Goal: Navigation & Orientation: Go to known website

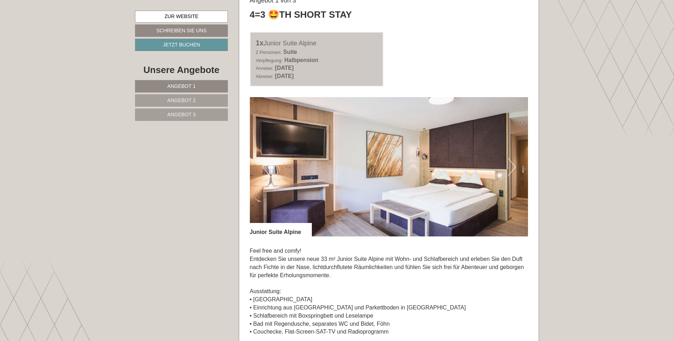
scroll to position [426, 0]
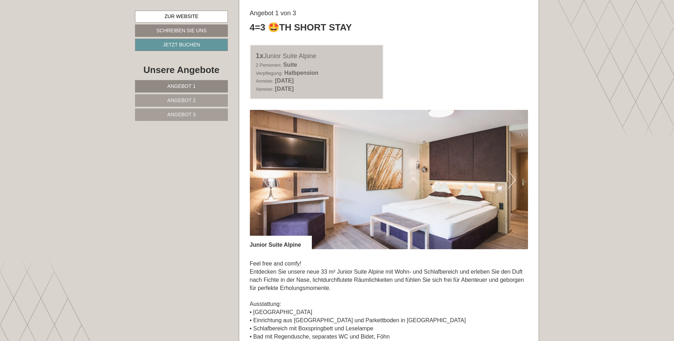
click at [511, 175] on button "Next" at bounding box center [511, 180] width 7 height 18
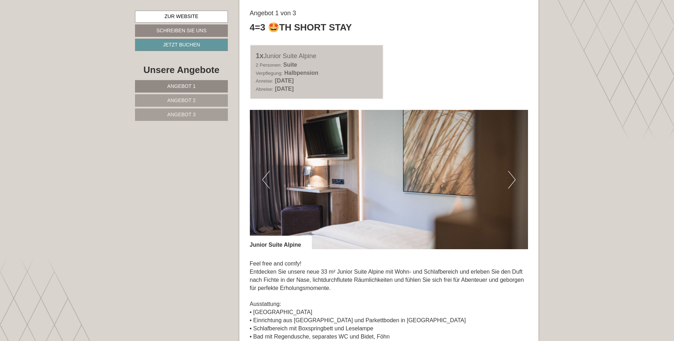
click at [511, 175] on button "Next" at bounding box center [511, 180] width 7 height 18
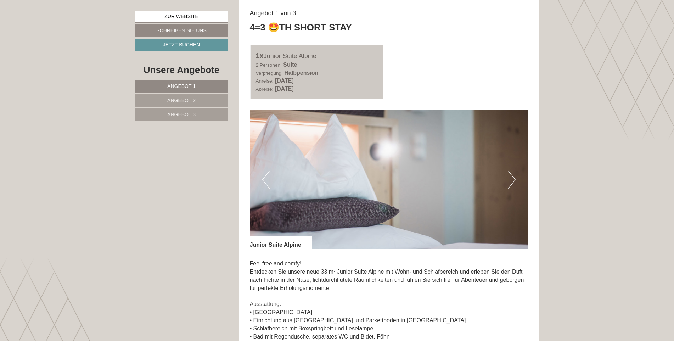
click at [511, 175] on button "Next" at bounding box center [511, 180] width 7 height 18
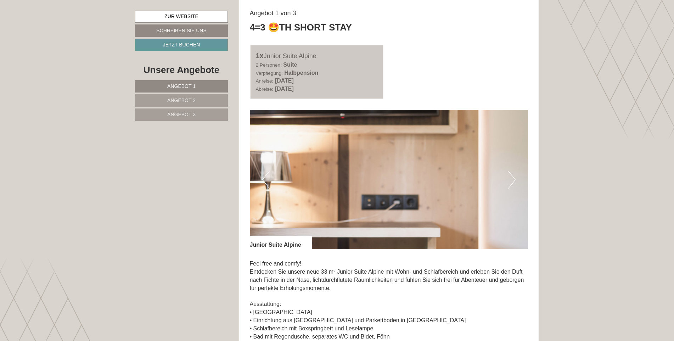
click at [511, 175] on button "Next" at bounding box center [511, 180] width 7 height 18
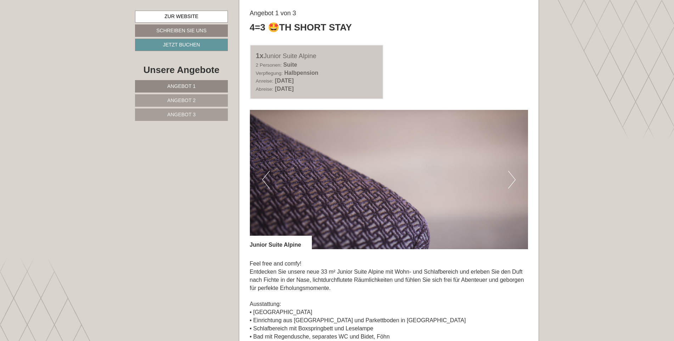
click at [511, 175] on button "Next" at bounding box center [511, 180] width 7 height 18
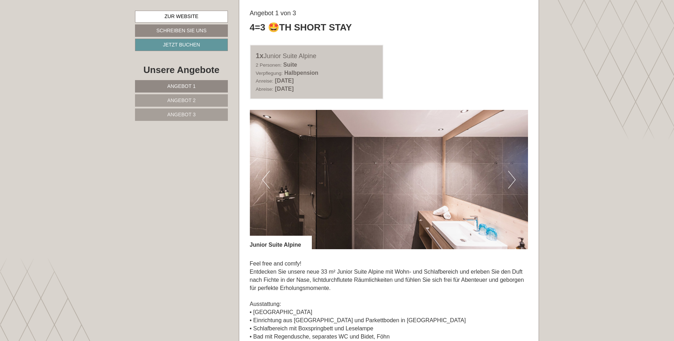
click at [511, 175] on button "Next" at bounding box center [511, 180] width 7 height 18
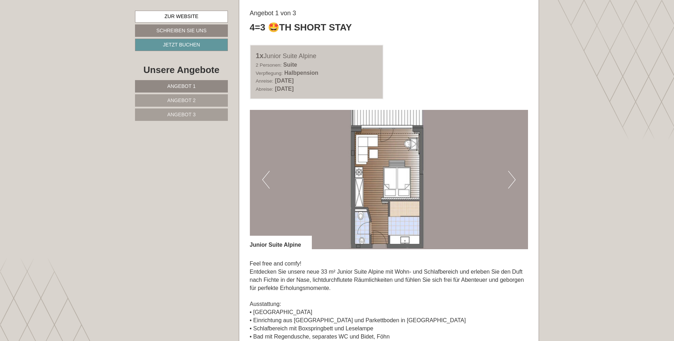
click at [511, 175] on button "Next" at bounding box center [511, 180] width 7 height 18
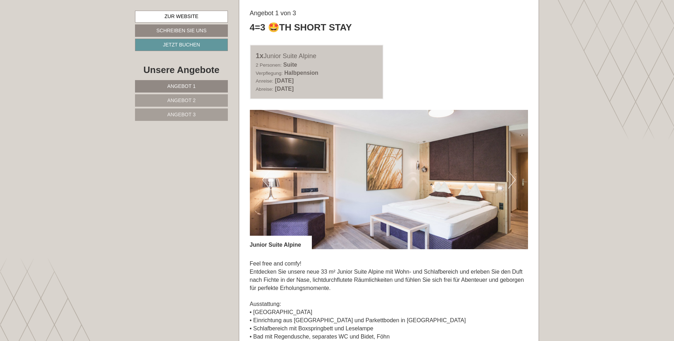
click at [511, 175] on button "Next" at bounding box center [511, 180] width 7 height 18
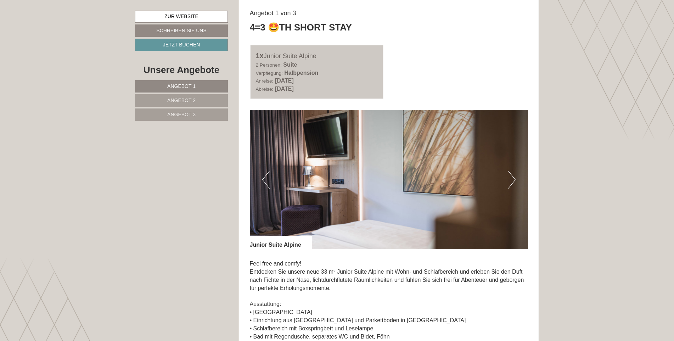
click at [511, 175] on button "Next" at bounding box center [511, 180] width 7 height 18
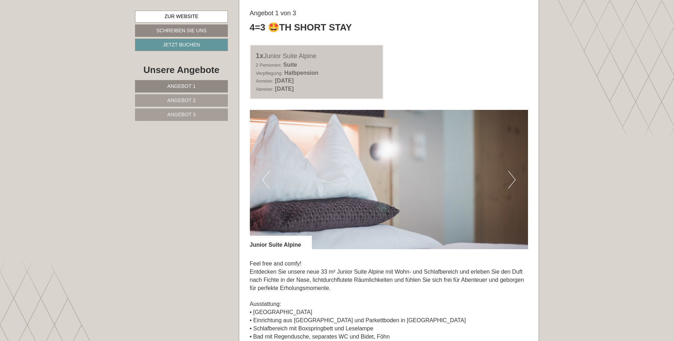
click at [511, 175] on button "Next" at bounding box center [511, 180] width 7 height 18
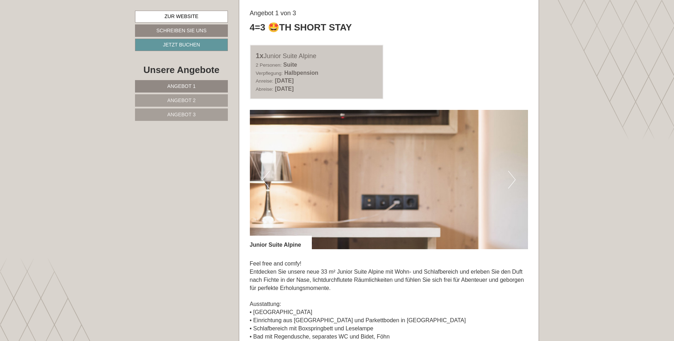
click at [511, 175] on button "Next" at bounding box center [511, 180] width 7 height 18
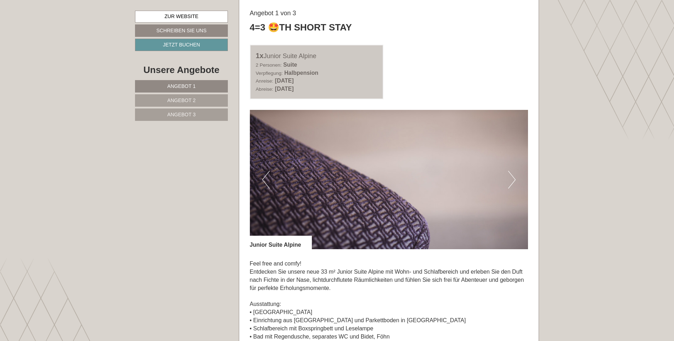
click at [511, 175] on button "Next" at bounding box center [511, 180] width 7 height 18
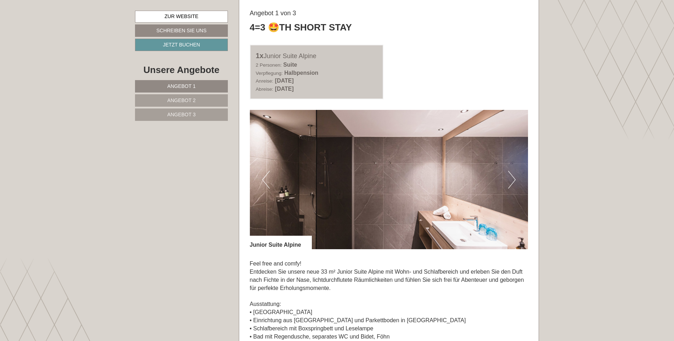
click at [511, 175] on button "Next" at bounding box center [511, 180] width 7 height 18
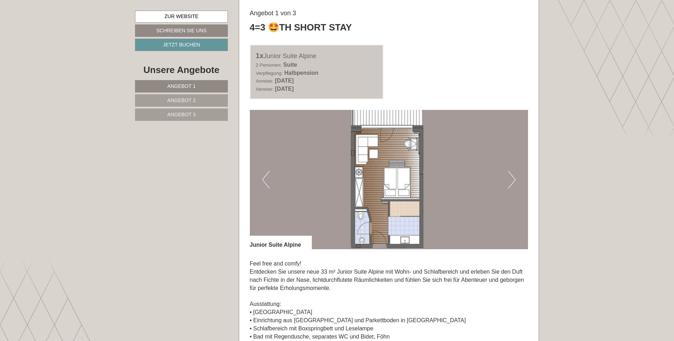
click at [511, 175] on button "Next" at bounding box center [511, 180] width 7 height 18
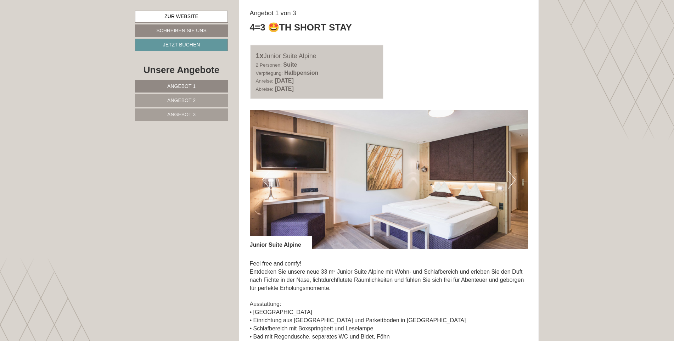
click at [511, 175] on button "Next" at bounding box center [511, 180] width 7 height 18
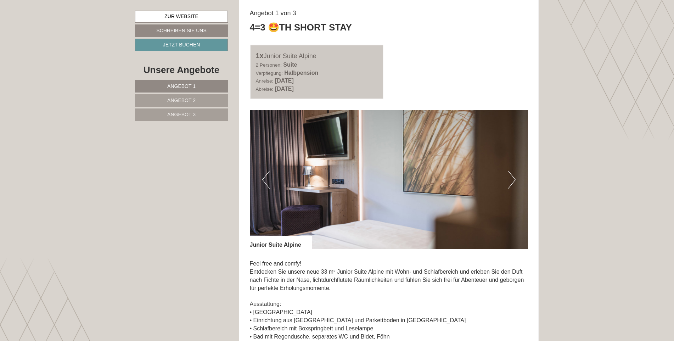
click at [511, 175] on button "Next" at bounding box center [511, 180] width 7 height 18
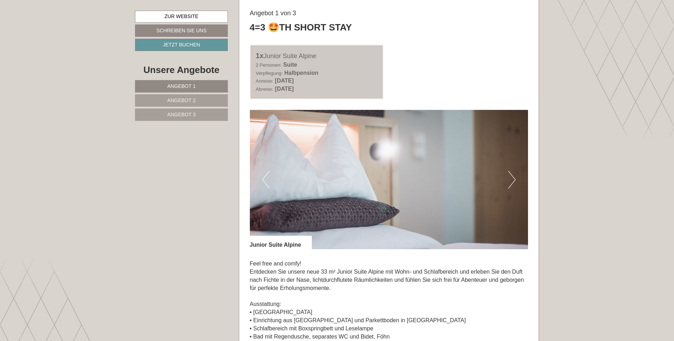
click at [511, 175] on button "Next" at bounding box center [511, 180] width 7 height 18
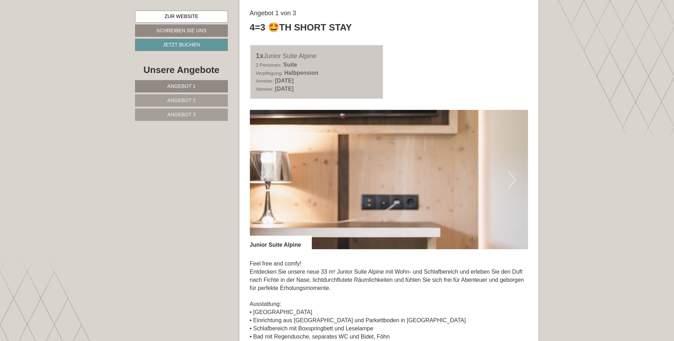
click at [511, 175] on button "Next" at bounding box center [511, 180] width 7 height 18
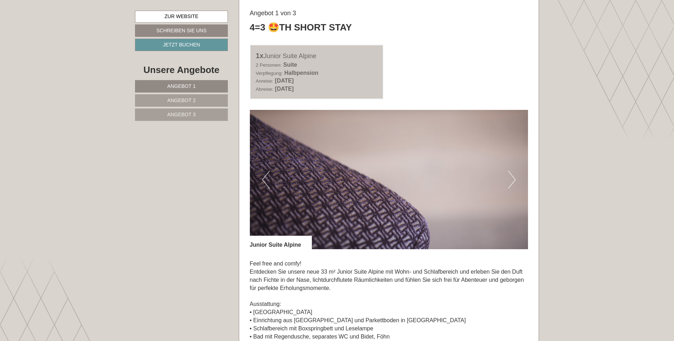
click at [511, 175] on button "Next" at bounding box center [511, 180] width 7 height 18
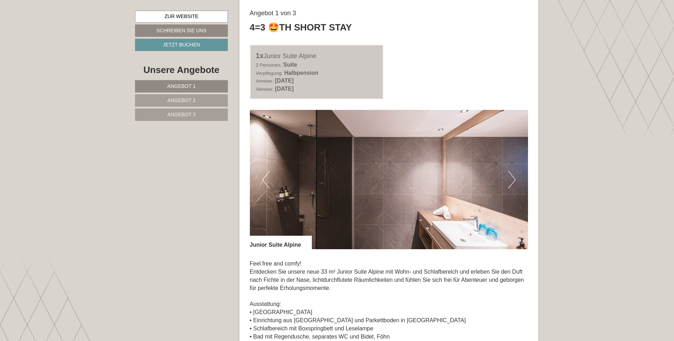
click at [511, 175] on button "Next" at bounding box center [511, 180] width 7 height 18
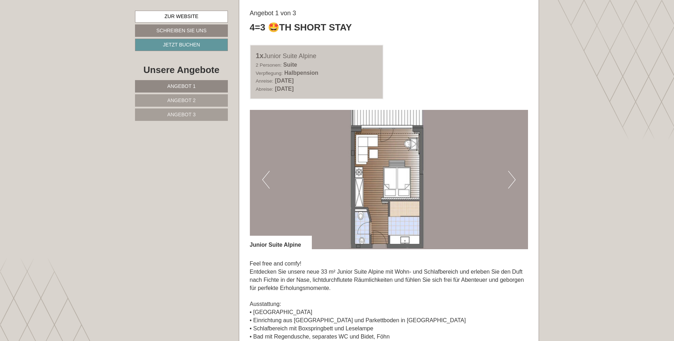
click at [511, 175] on button "Next" at bounding box center [511, 180] width 7 height 18
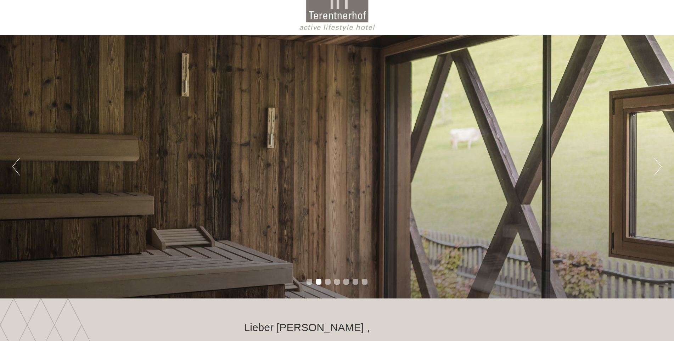
scroll to position [35, 0]
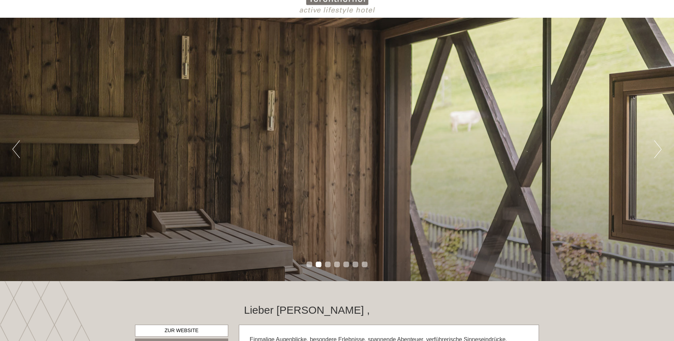
click at [308, 263] on li "1" at bounding box center [309, 264] width 6 height 6
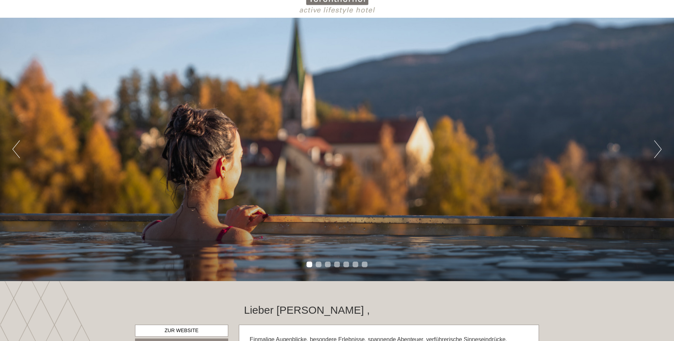
click at [317, 264] on li "2" at bounding box center [319, 264] width 6 height 6
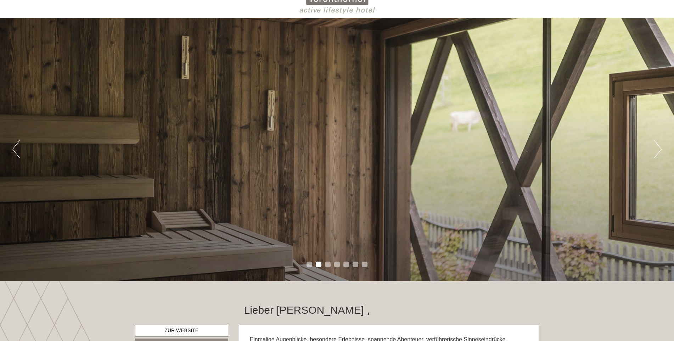
click at [329, 263] on li "3" at bounding box center [328, 264] width 6 height 6
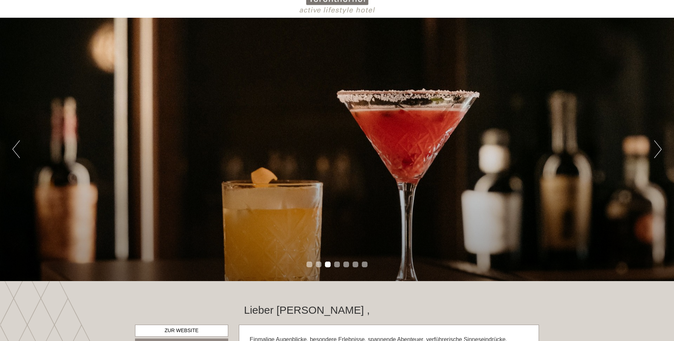
click at [338, 263] on li "4" at bounding box center [337, 264] width 6 height 6
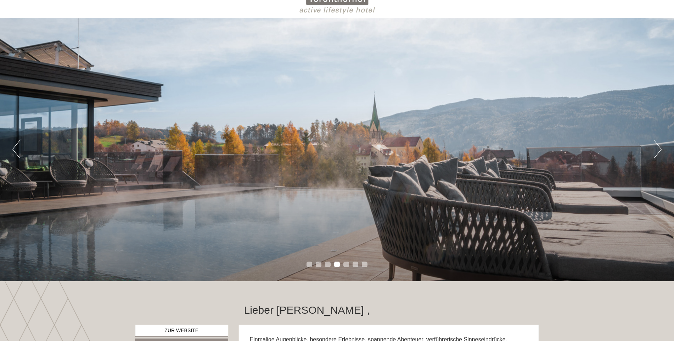
click at [350, 267] on ul "1 2 3 4 5 6 7" at bounding box center [337, 265] width 674 height 8
click at [346, 264] on li "5" at bounding box center [346, 264] width 6 height 6
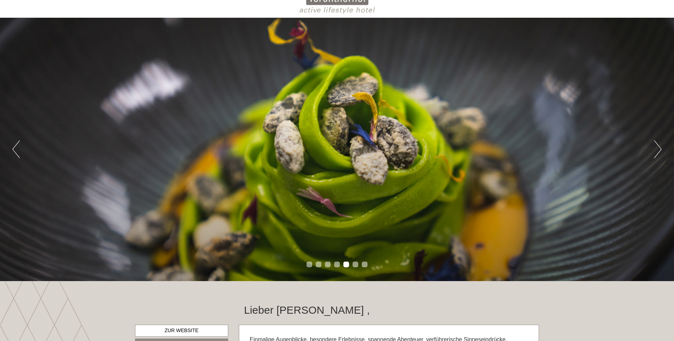
click at [355, 263] on li "6" at bounding box center [355, 264] width 6 height 6
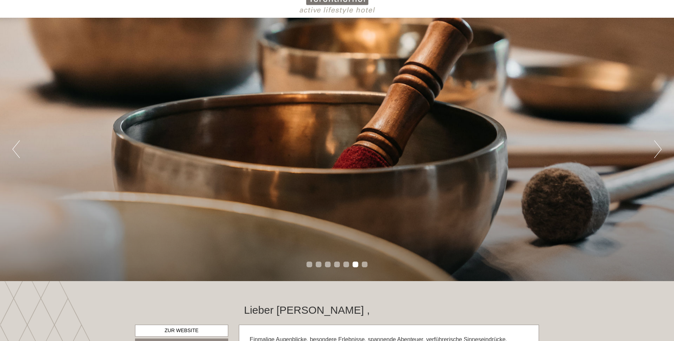
click at [362, 263] on li "7" at bounding box center [365, 264] width 6 height 6
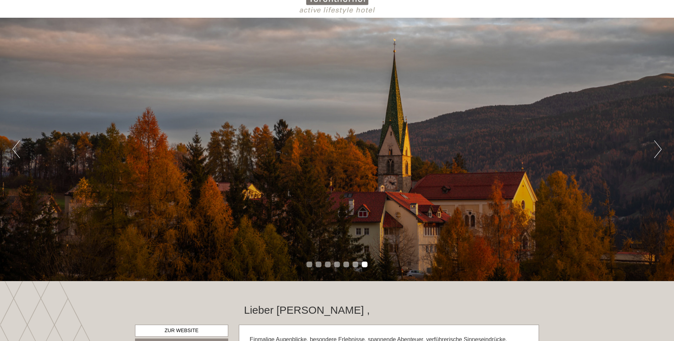
click at [657, 150] on button "Next" at bounding box center [657, 149] width 7 height 18
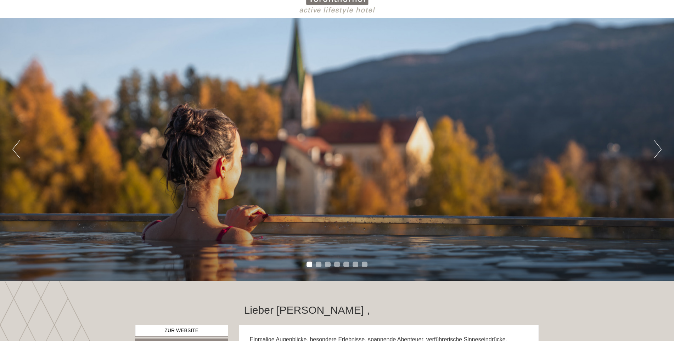
click at [657, 150] on button "Next" at bounding box center [657, 149] width 7 height 18
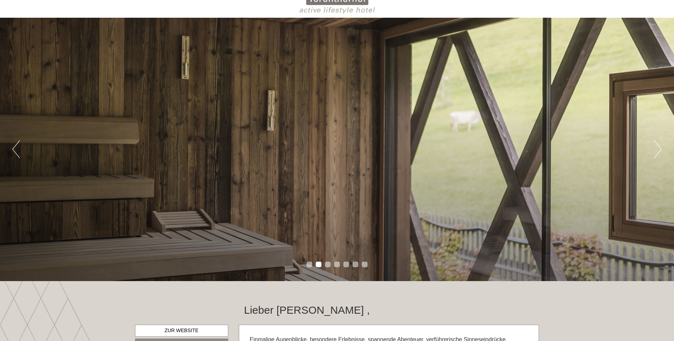
click at [657, 150] on button "Next" at bounding box center [657, 149] width 7 height 18
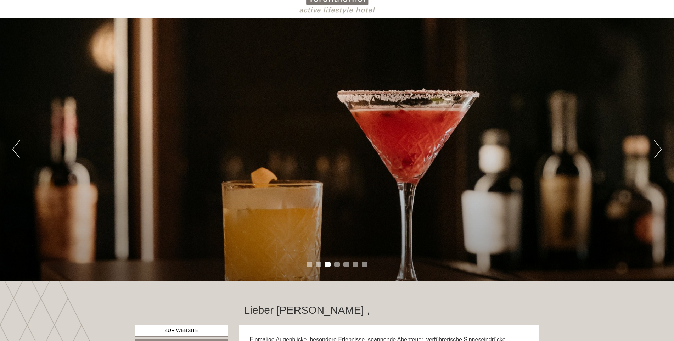
click at [657, 150] on button "Next" at bounding box center [657, 149] width 7 height 18
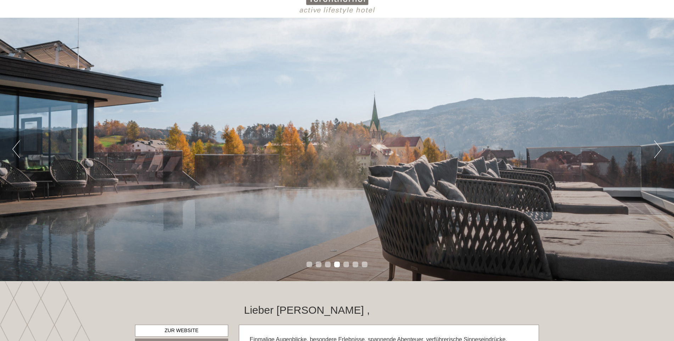
click at [657, 150] on button "Next" at bounding box center [657, 149] width 7 height 18
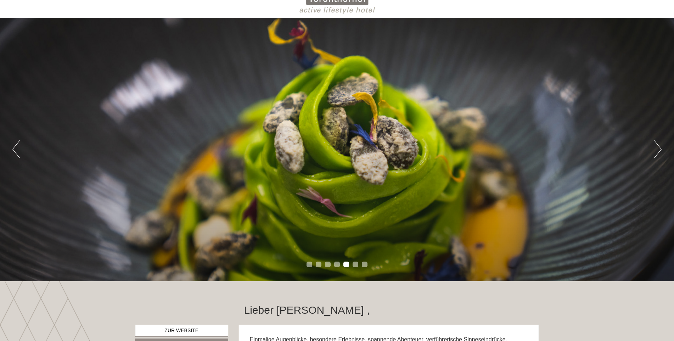
click at [657, 150] on button "Next" at bounding box center [657, 149] width 7 height 18
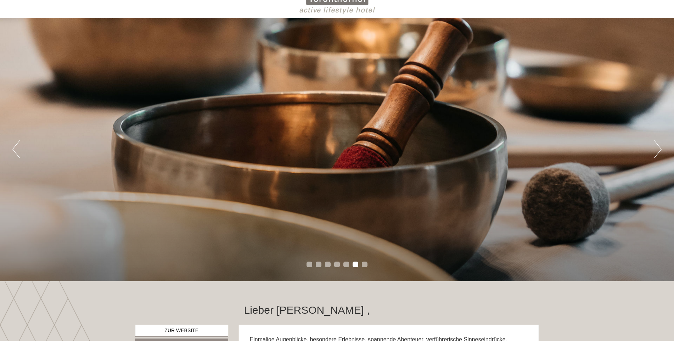
click at [657, 150] on button "Next" at bounding box center [657, 149] width 7 height 18
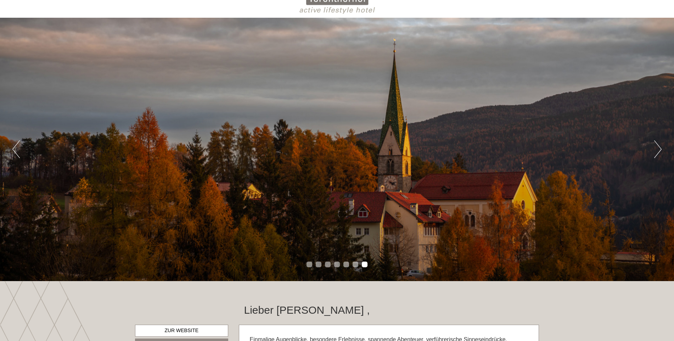
click at [657, 150] on button "Next" at bounding box center [657, 149] width 7 height 18
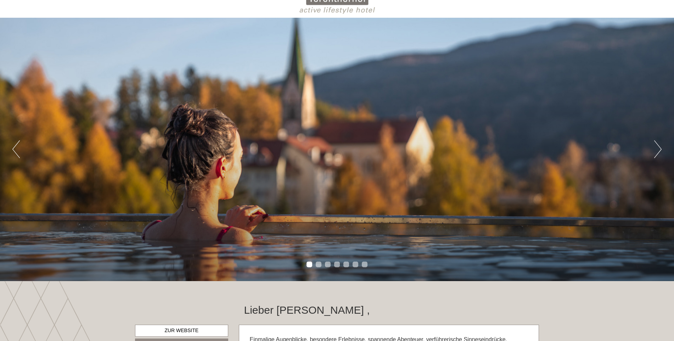
click at [657, 150] on button "Next" at bounding box center [657, 149] width 7 height 18
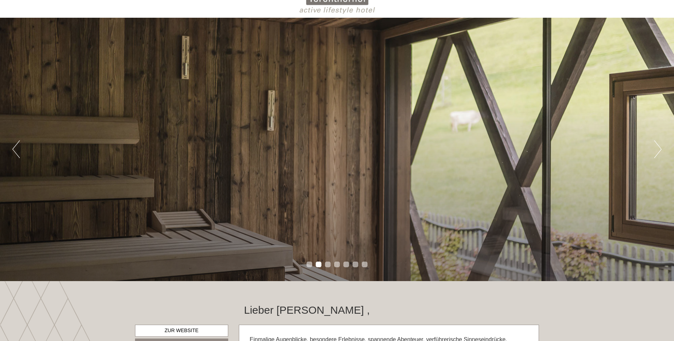
click at [657, 150] on button "Next" at bounding box center [657, 149] width 7 height 18
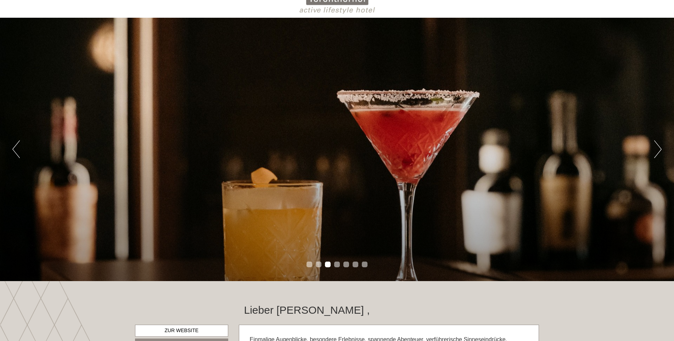
click at [657, 150] on button "Next" at bounding box center [657, 149] width 7 height 18
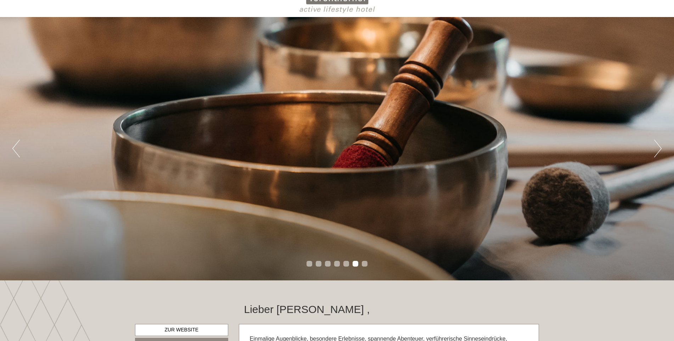
scroll to position [0, 0]
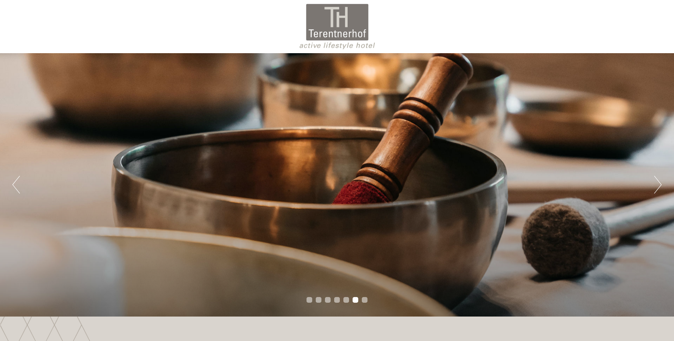
click at [335, 28] on div at bounding box center [336, 27] width 397 height 46
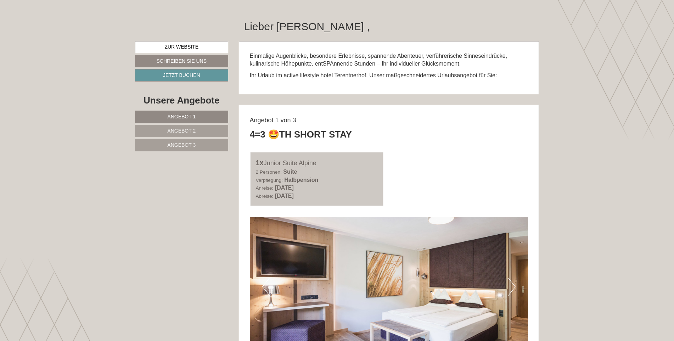
scroll to position [354, 0]
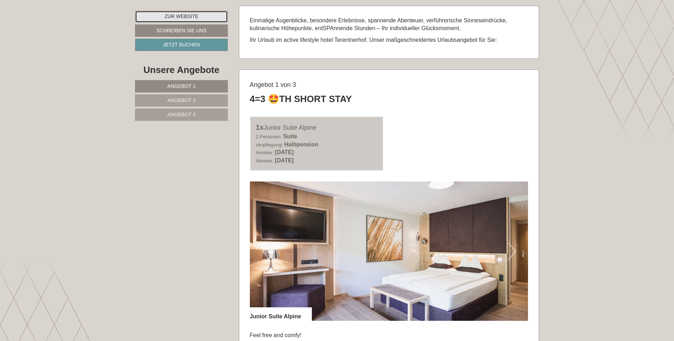
click at [171, 16] on link "Zur Website" at bounding box center [181, 17] width 93 height 12
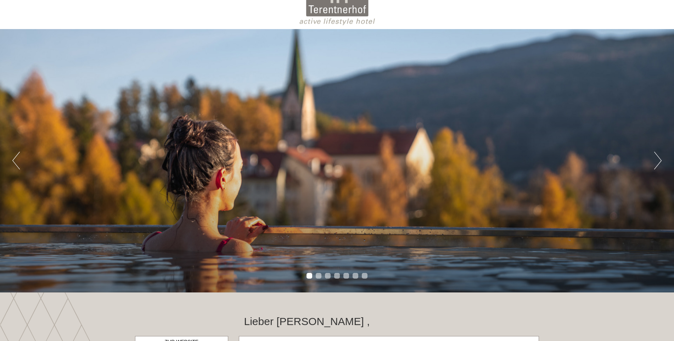
scroll to position [35, 0]
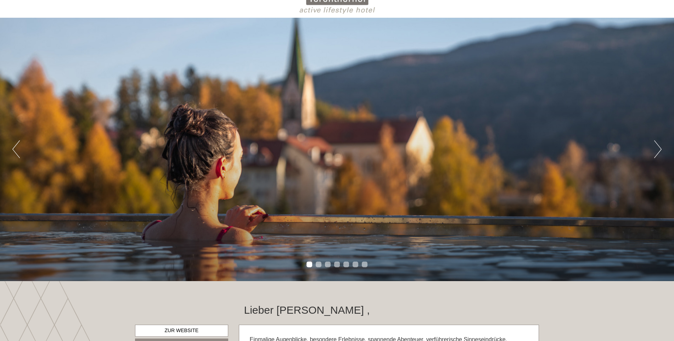
click at [658, 150] on button "Next" at bounding box center [657, 149] width 7 height 18
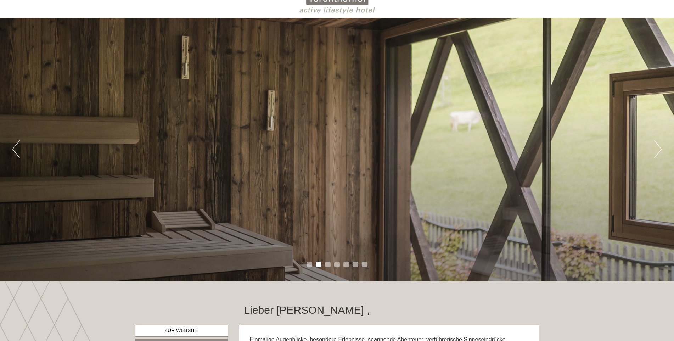
click at [658, 150] on button "Next" at bounding box center [657, 149] width 7 height 18
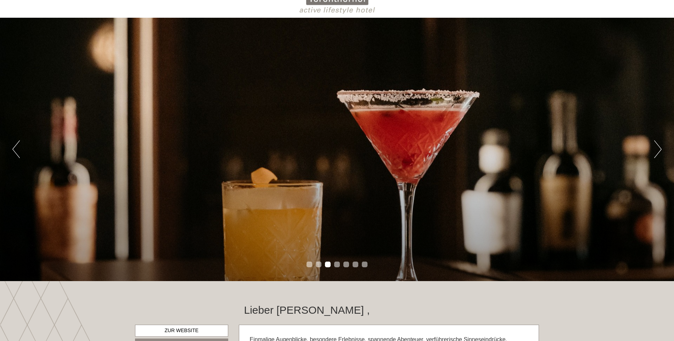
click at [658, 150] on button "Next" at bounding box center [657, 149] width 7 height 18
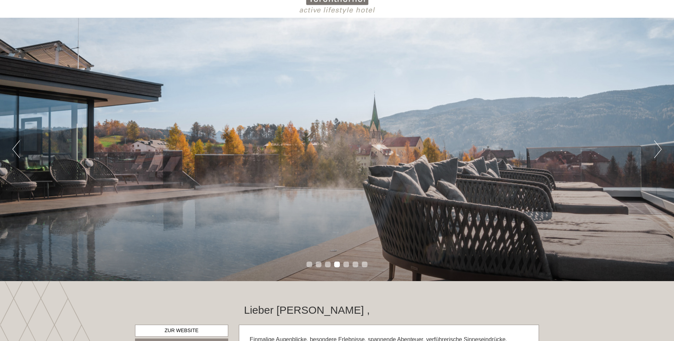
click at [658, 150] on button "Next" at bounding box center [657, 149] width 7 height 18
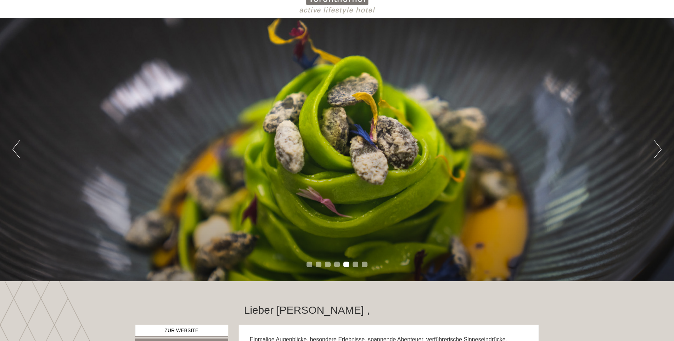
click at [658, 150] on button "Next" at bounding box center [657, 149] width 7 height 18
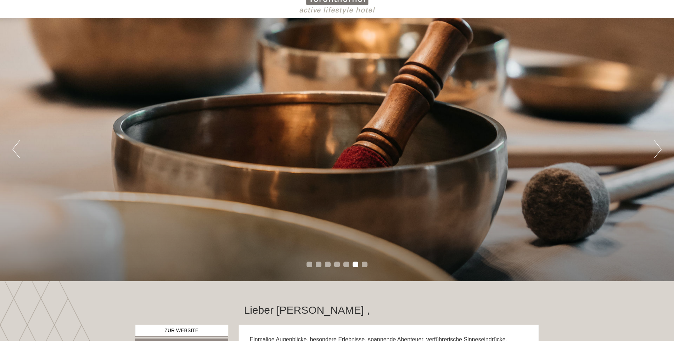
click at [658, 150] on button "Next" at bounding box center [657, 149] width 7 height 18
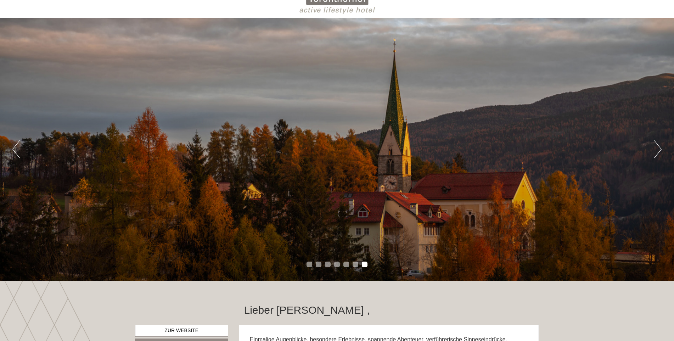
click at [658, 150] on button "Next" at bounding box center [657, 149] width 7 height 18
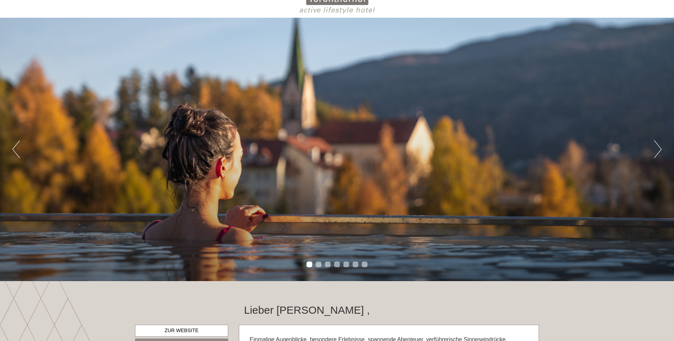
click at [658, 150] on button "Next" at bounding box center [657, 149] width 7 height 18
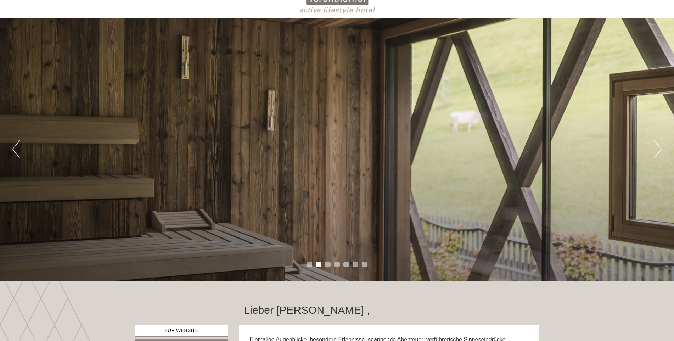
click at [658, 150] on button "Next" at bounding box center [657, 149] width 7 height 18
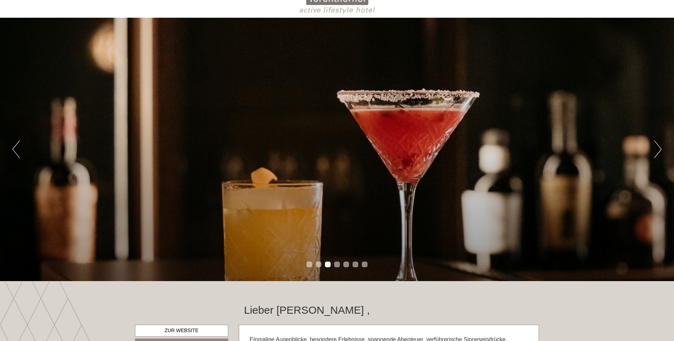
click at [658, 150] on button "Next" at bounding box center [657, 149] width 7 height 18
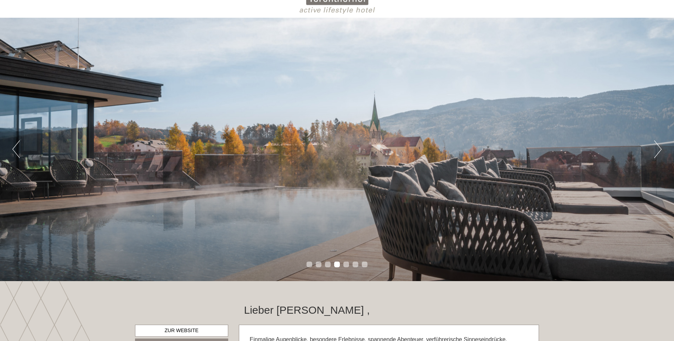
click at [658, 150] on button "Next" at bounding box center [657, 149] width 7 height 18
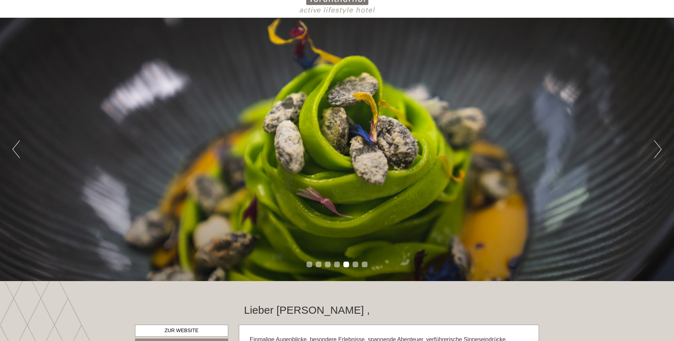
click at [658, 150] on button "Next" at bounding box center [657, 149] width 7 height 18
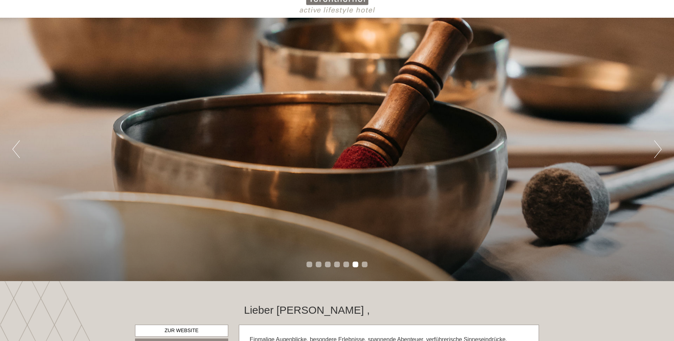
click at [658, 150] on button "Next" at bounding box center [657, 149] width 7 height 18
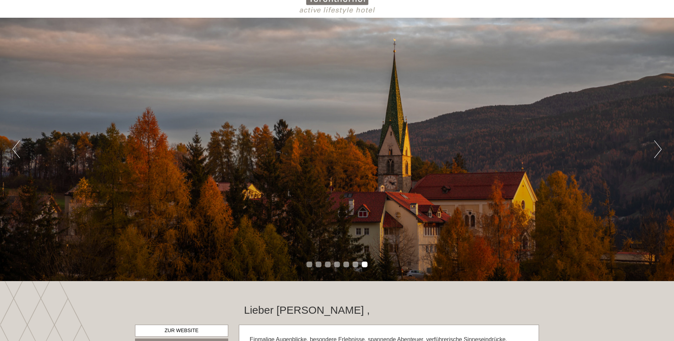
click at [658, 150] on button "Next" at bounding box center [657, 149] width 7 height 18
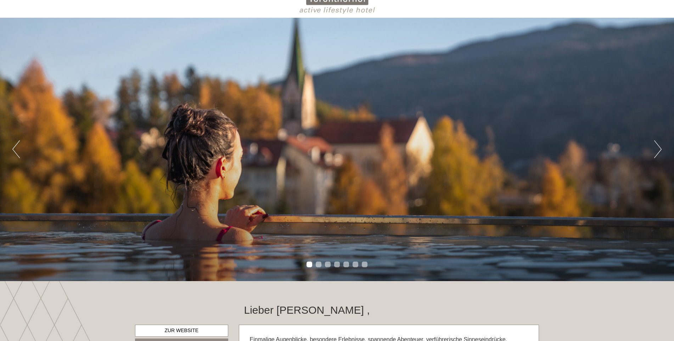
click at [658, 150] on button "Next" at bounding box center [657, 149] width 7 height 18
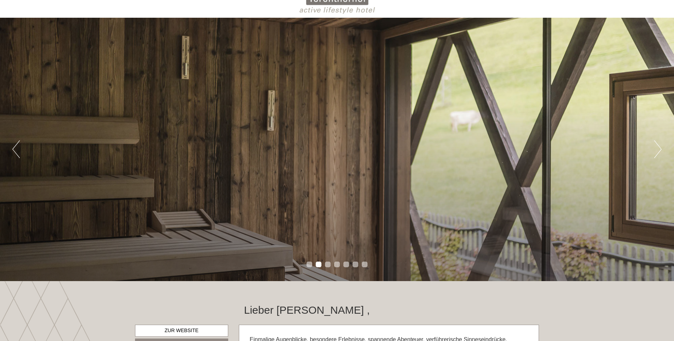
click at [658, 150] on button "Next" at bounding box center [657, 149] width 7 height 18
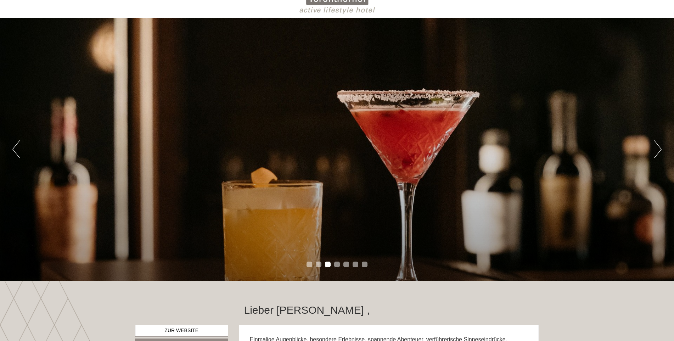
click at [658, 150] on button "Next" at bounding box center [657, 149] width 7 height 18
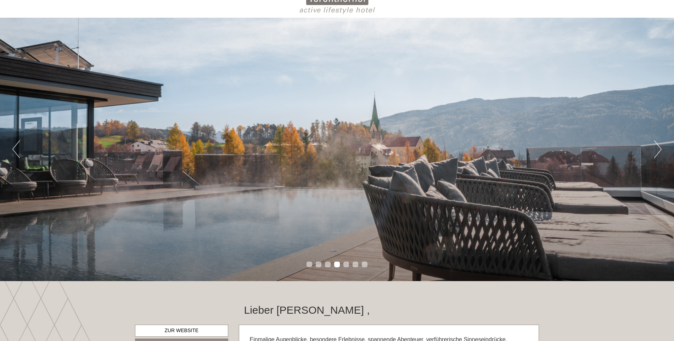
click at [658, 150] on button "Next" at bounding box center [657, 149] width 7 height 18
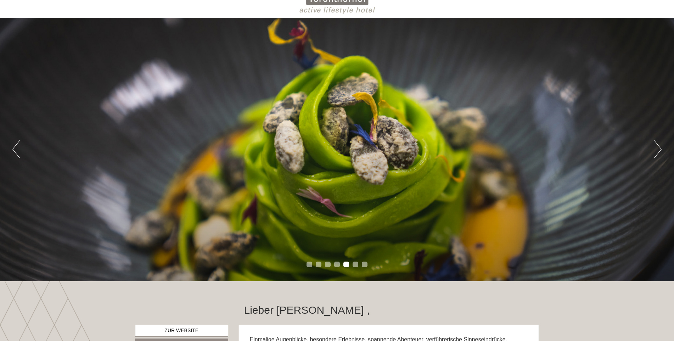
click at [658, 150] on button "Next" at bounding box center [657, 149] width 7 height 18
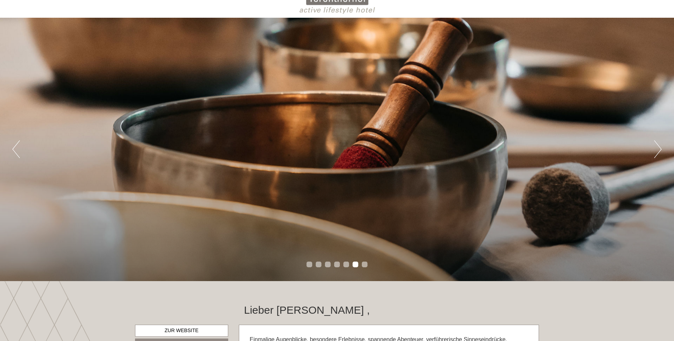
click at [658, 150] on button "Next" at bounding box center [657, 149] width 7 height 18
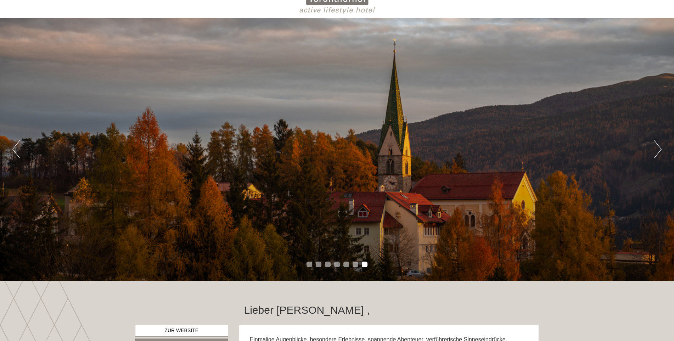
click at [658, 150] on button "Next" at bounding box center [657, 149] width 7 height 18
